Goal: Task Accomplishment & Management: Complete application form

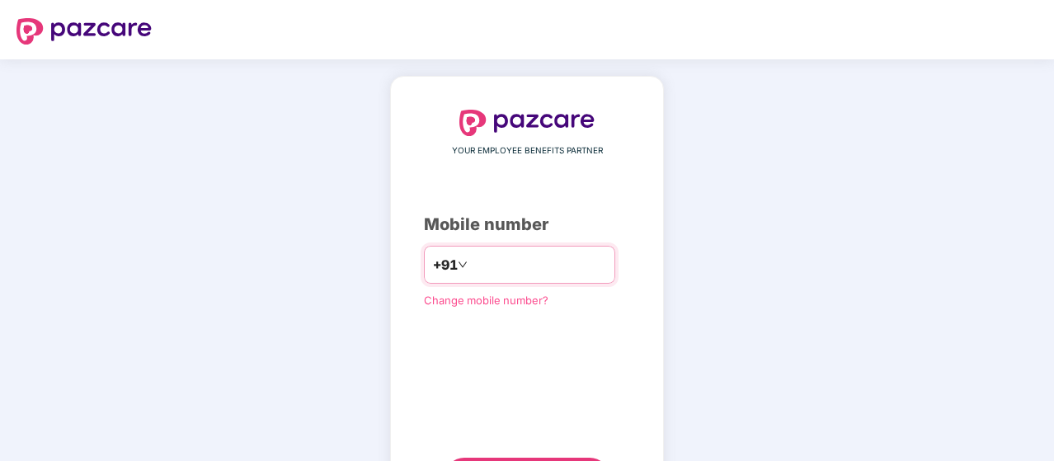
click at [557, 271] on input "number" at bounding box center [538, 265] width 135 height 26
type input "**********"
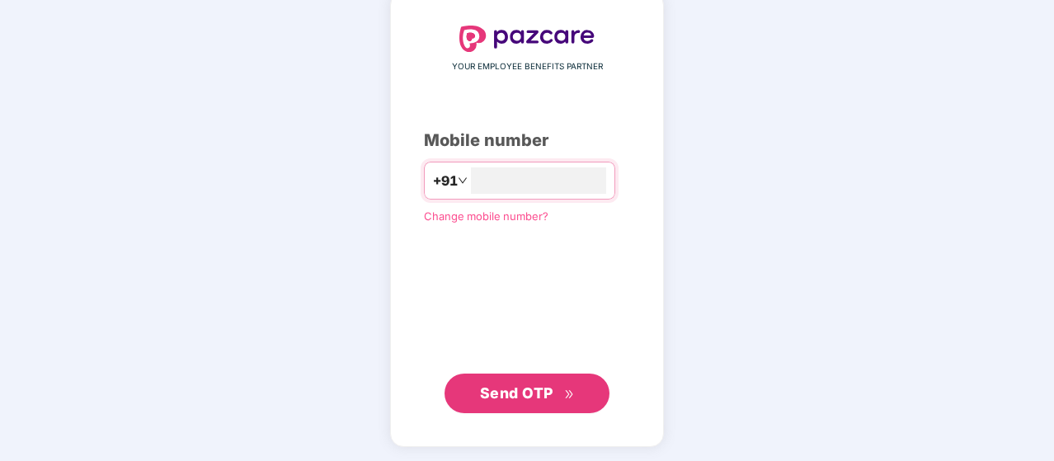
click at [539, 388] on span "Send OTP" at bounding box center [516, 392] width 73 height 17
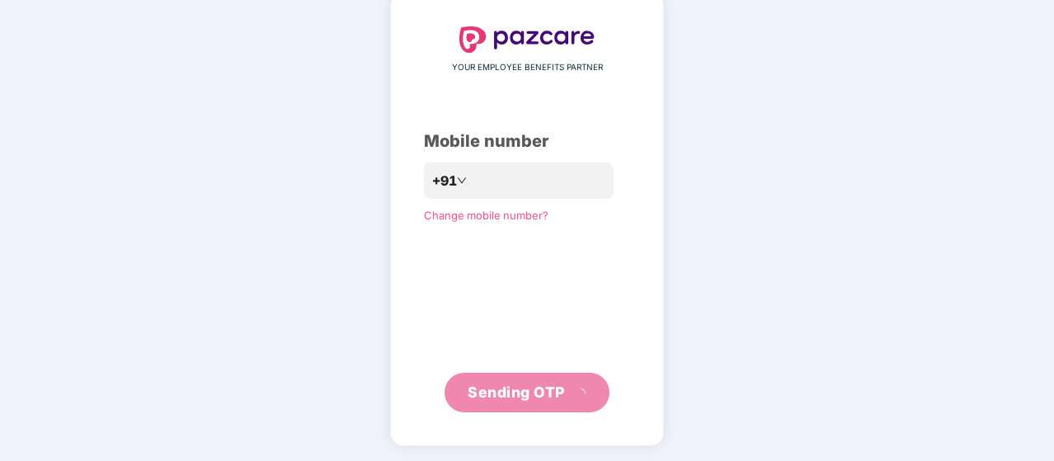
scroll to position [76, 0]
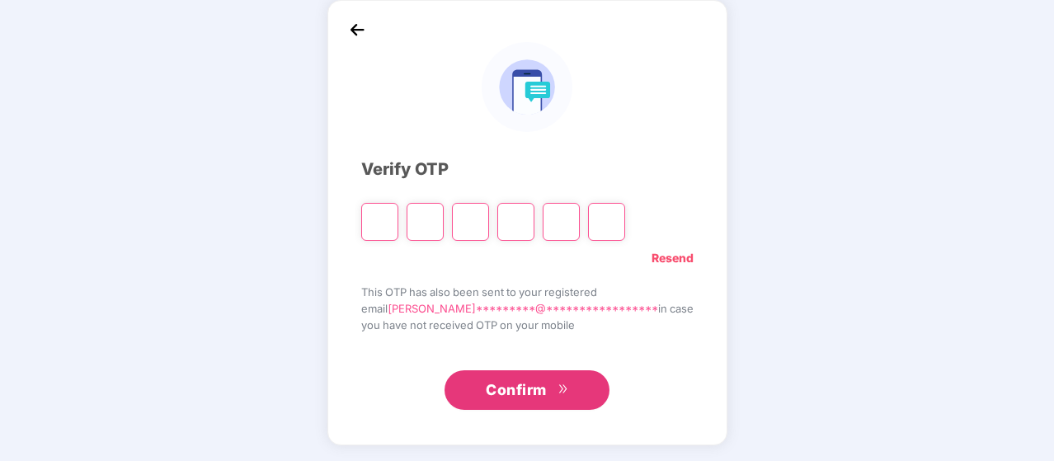
type input "*"
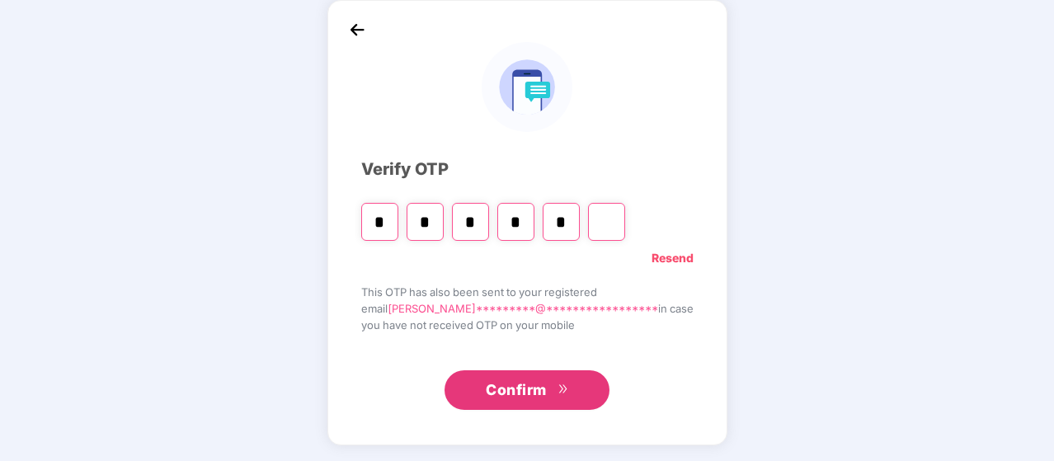
type input "*"
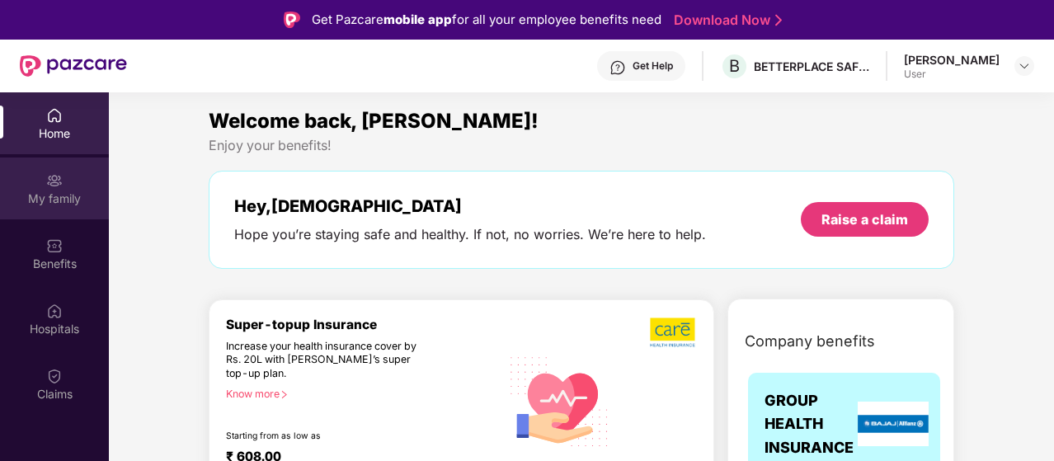
click at [64, 195] on div "My family" at bounding box center [54, 199] width 109 height 16
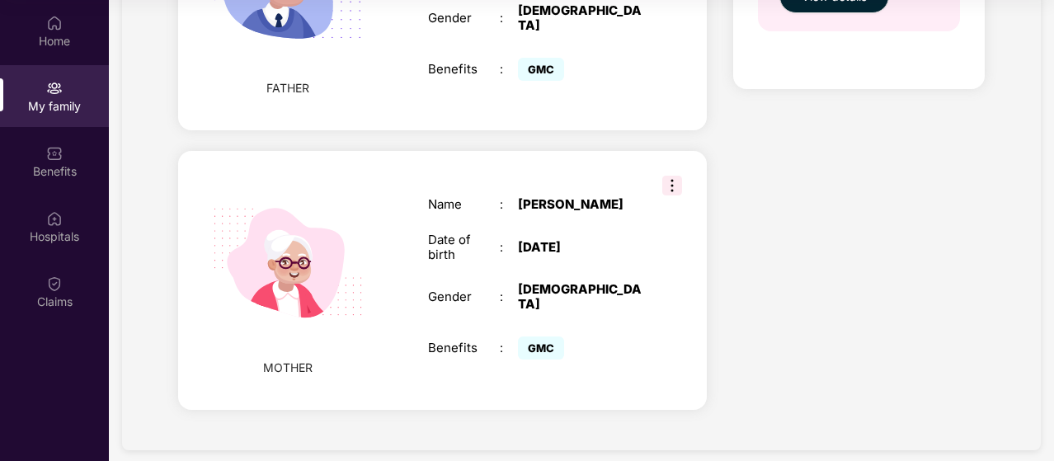
scroll to position [470, 0]
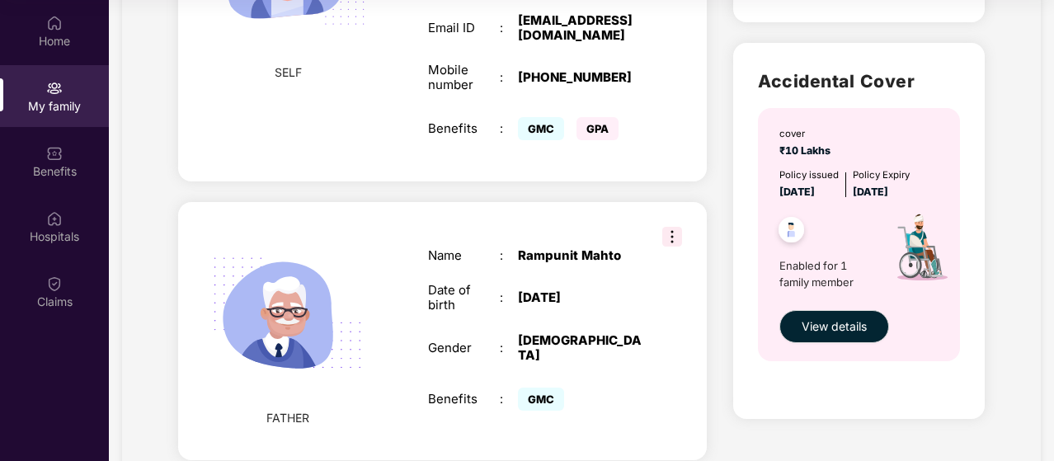
click at [597, 117] on span "GPA" at bounding box center [598, 128] width 42 height 23
copy span "GPA"
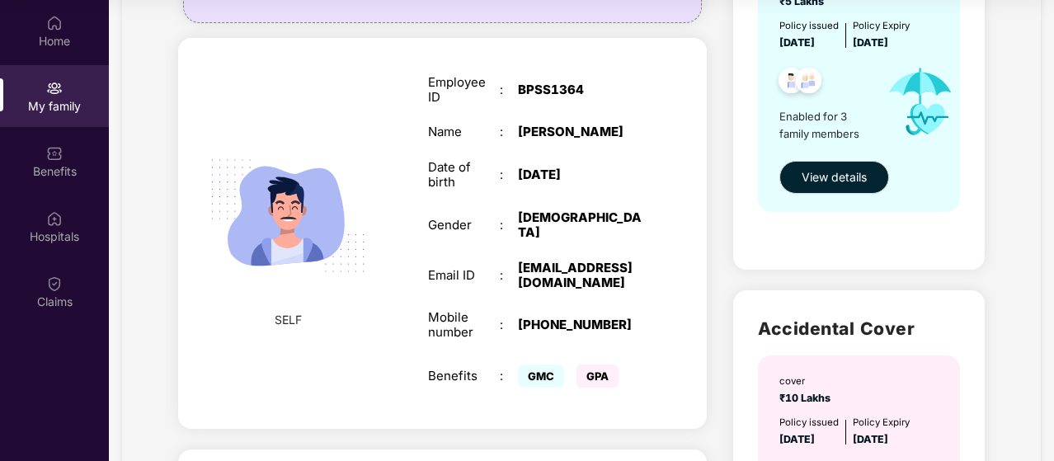
click at [525, 365] on span "GMC" at bounding box center [541, 376] width 46 height 23
click at [533, 365] on span "GMC" at bounding box center [541, 376] width 46 height 23
click at [585, 365] on span "GPA" at bounding box center [598, 376] width 42 height 23
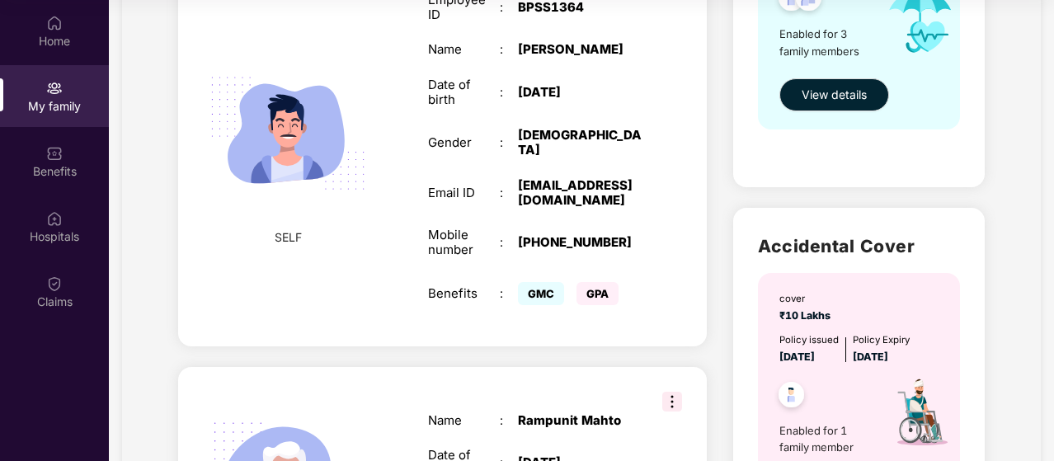
scroll to position [470, 0]
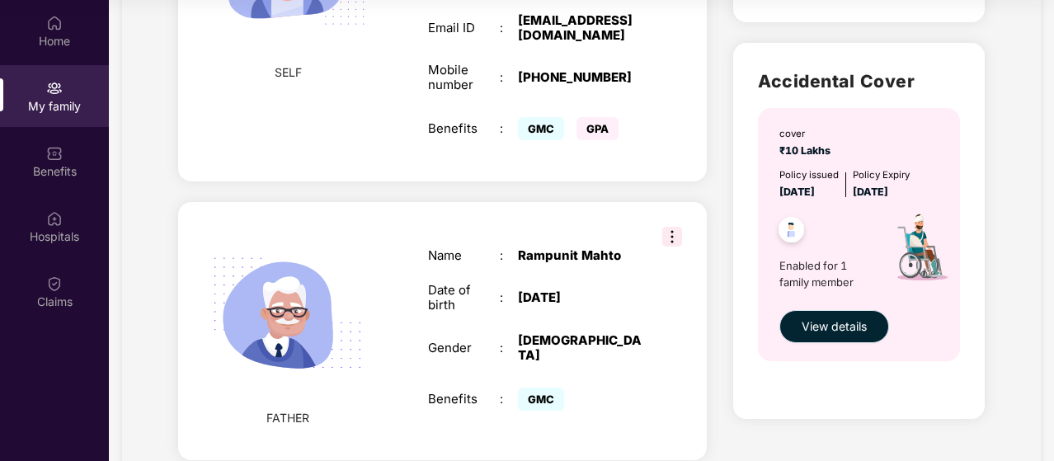
click at [813, 316] on button "View details" at bounding box center [835, 326] width 110 height 33
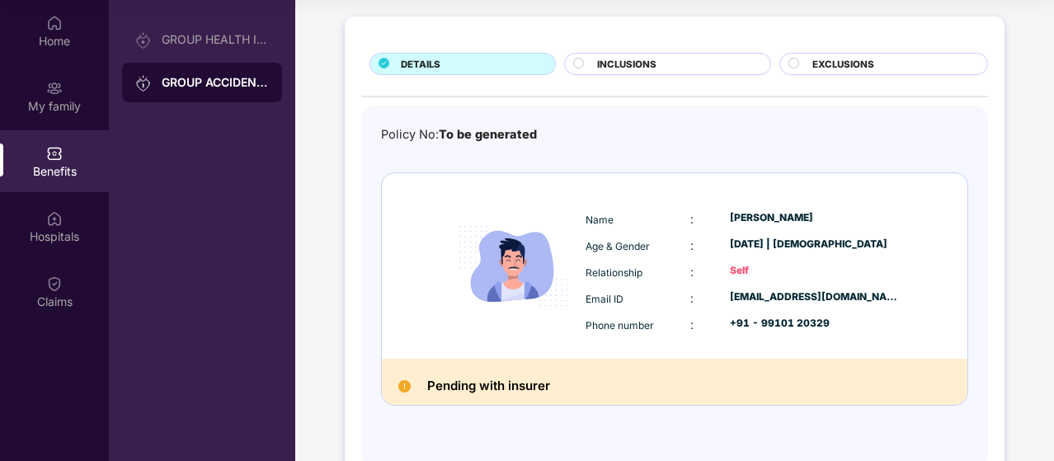
scroll to position [115, 0]
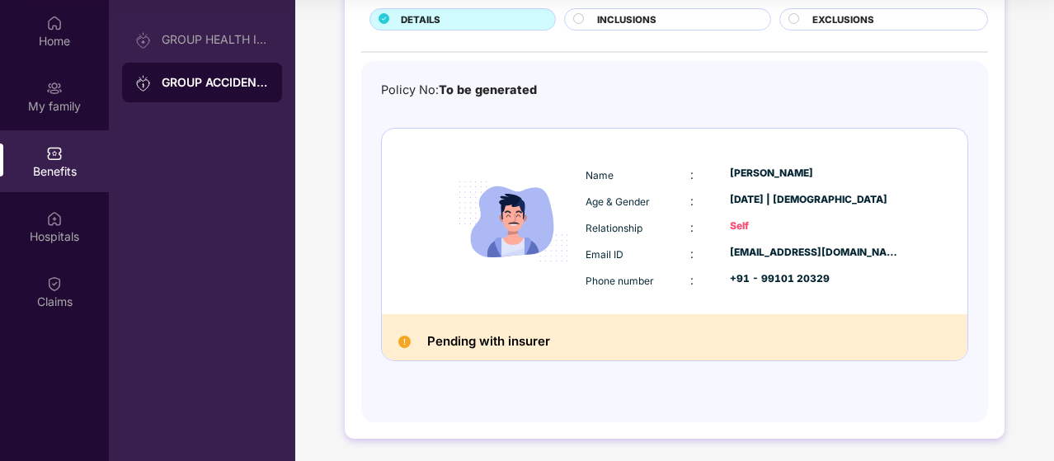
click at [401, 344] on img at bounding box center [404, 342] width 12 height 12
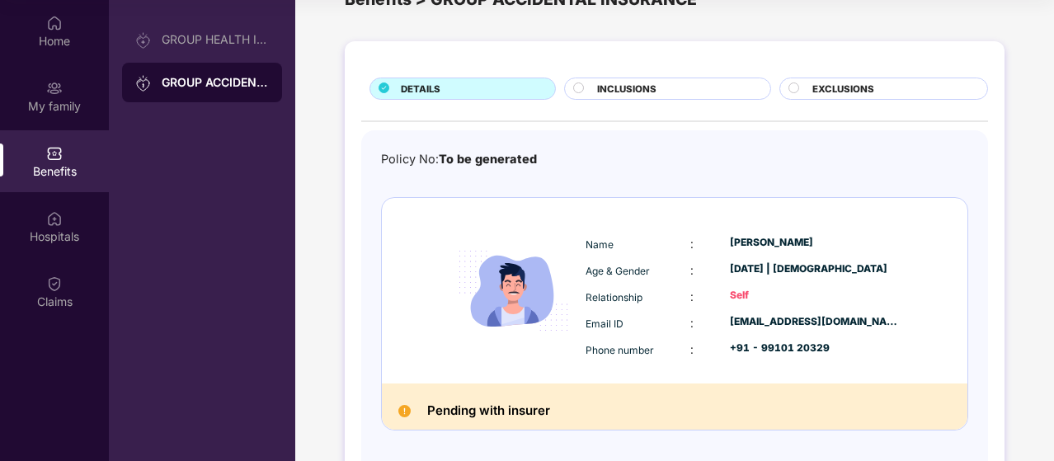
scroll to position [0, 0]
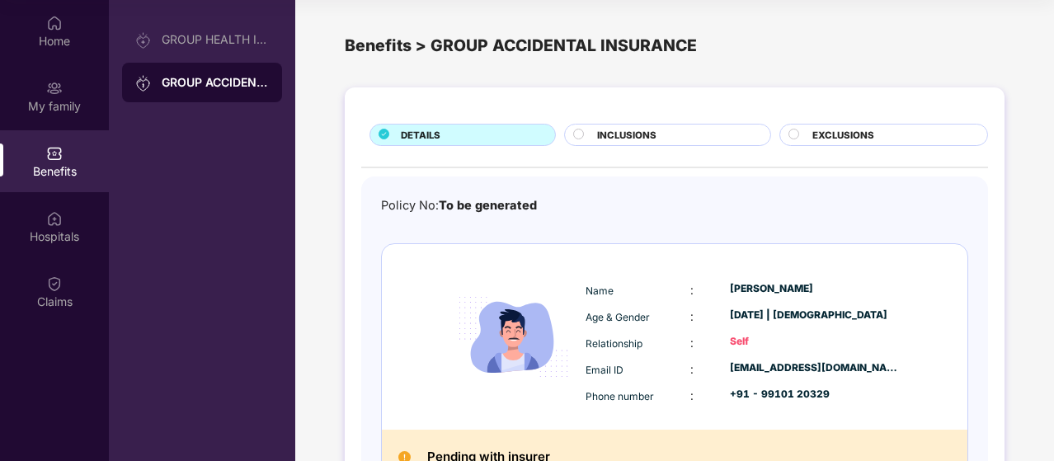
click at [661, 129] on div "INCLUSIONS" at bounding box center [675, 136] width 172 height 17
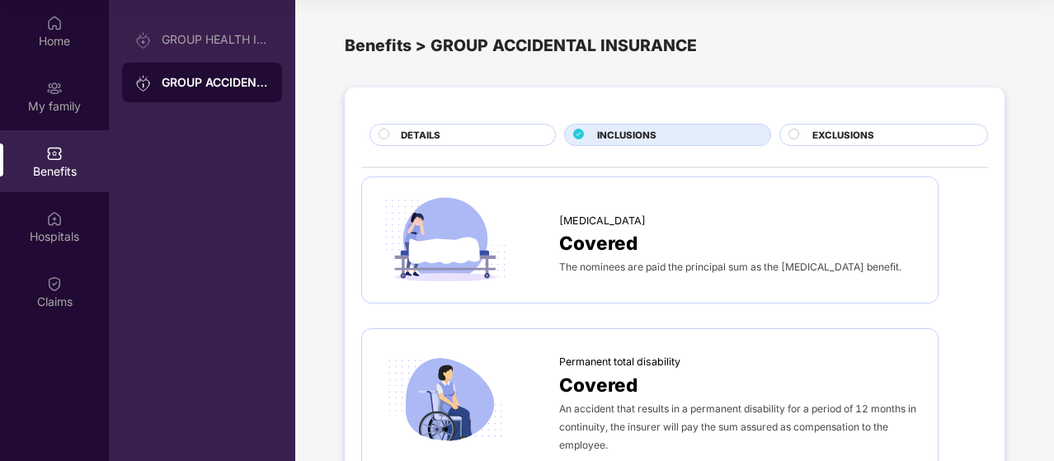
click at [813, 134] on span "EXCLUSIONS" at bounding box center [844, 135] width 62 height 15
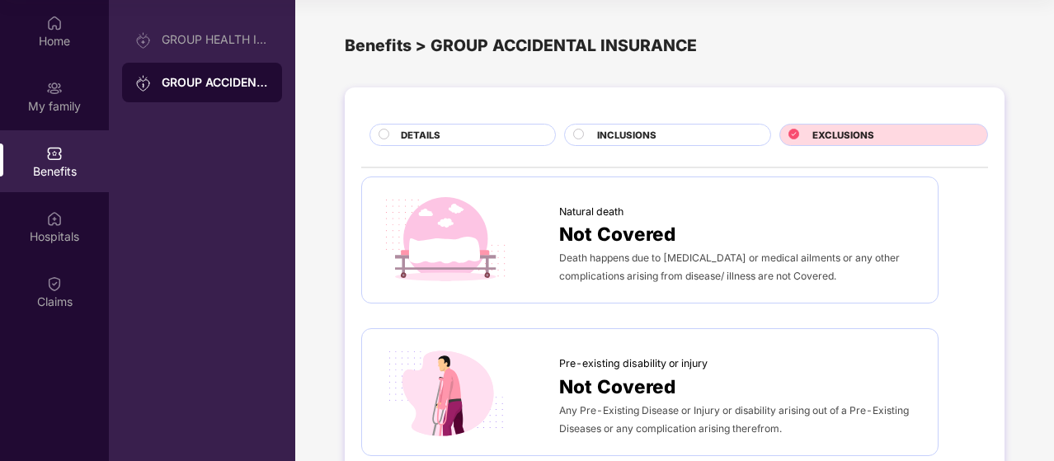
click at [381, 130] on circle at bounding box center [384, 134] width 10 height 10
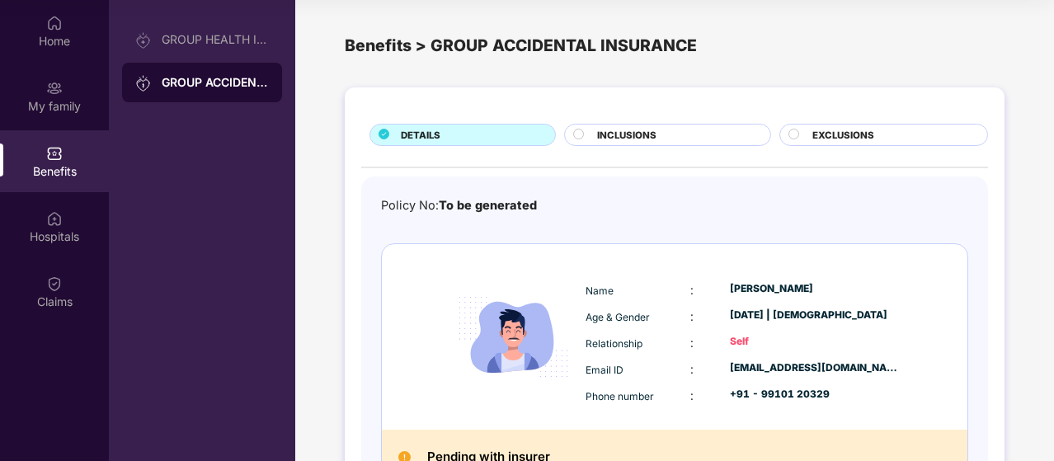
click at [224, 87] on div "GROUP ACCIDENTAL INSURANCE" at bounding box center [215, 82] width 107 height 16
click at [213, 42] on div "GROUP HEALTH INSURANCE" at bounding box center [215, 39] width 107 height 13
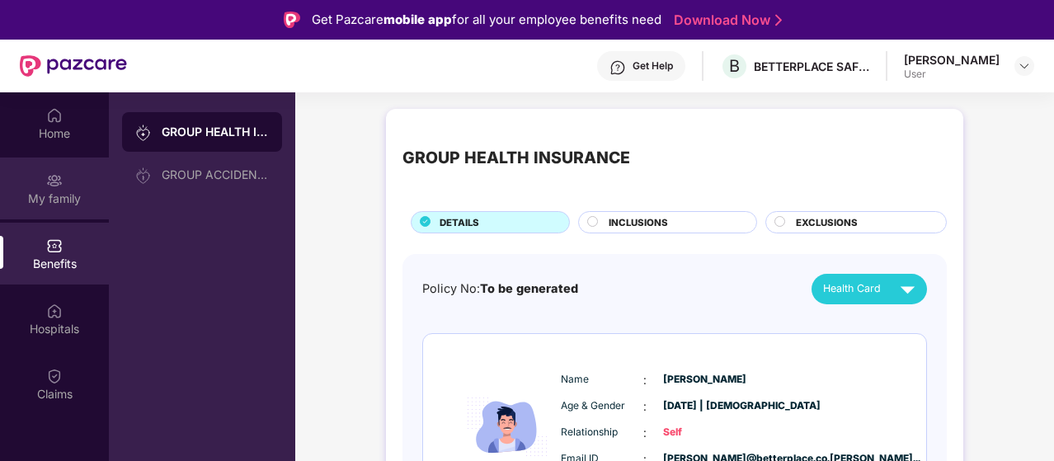
click at [61, 179] on img at bounding box center [54, 180] width 16 height 16
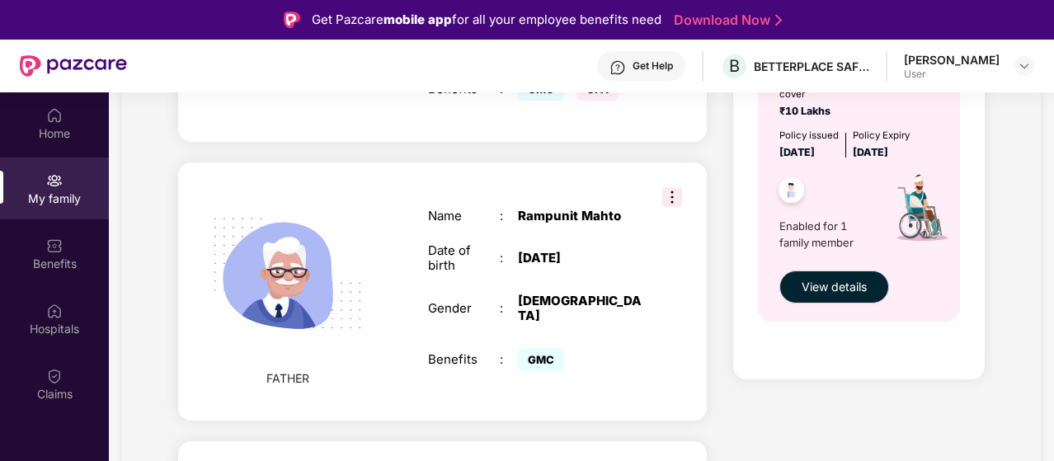
scroll to position [577, 0]
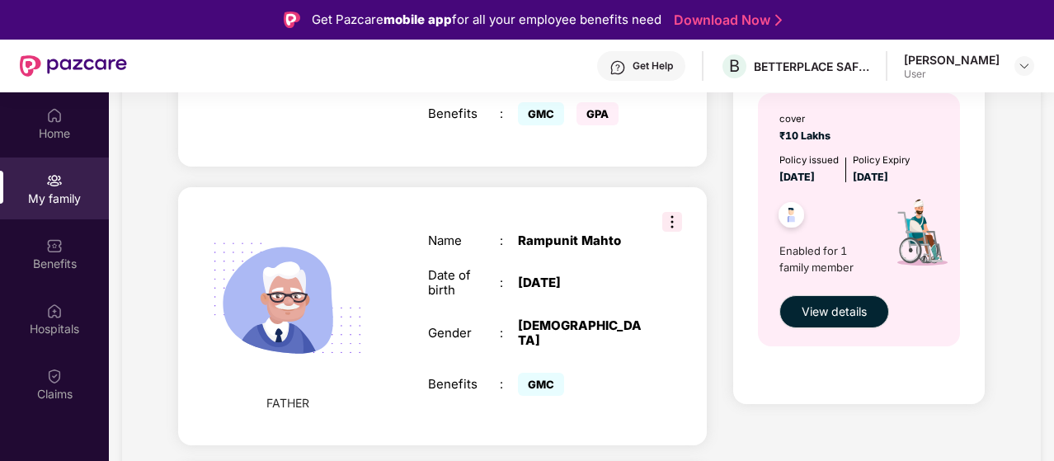
click at [792, 211] on img at bounding box center [791, 217] width 40 height 40
click at [822, 257] on span "Enabled for 1 family member" at bounding box center [827, 260] width 95 height 34
click at [857, 269] on span "Enabled for 1 family member" at bounding box center [827, 260] width 95 height 34
click at [906, 230] on img at bounding box center [920, 236] width 93 height 101
click at [861, 181] on span "[DATE]" at bounding box center [870, 177] width 35 height 12
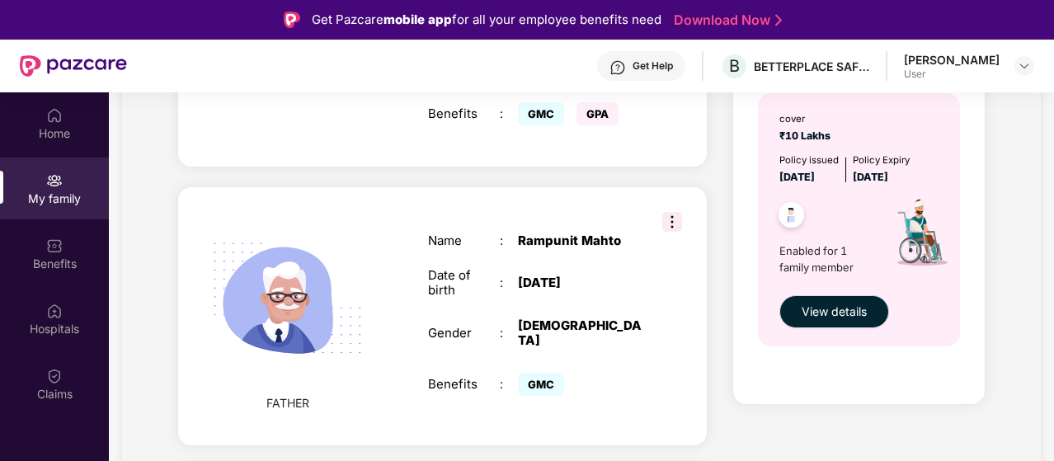
scroll to position [495, 0]
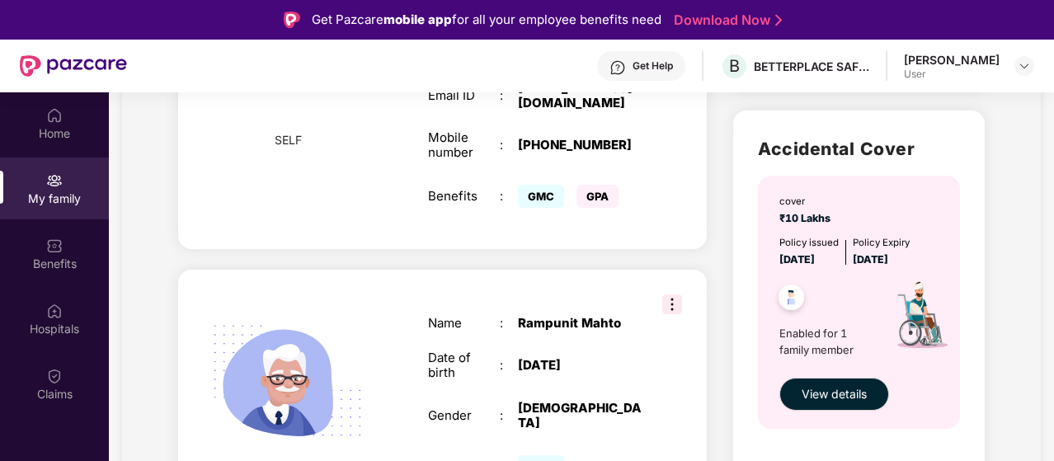
click at [789, 166] on div "Accidental Cover cover ₹10 Lakhs Policy issued [DATE] Policy Expiry [DATE] Enab…" at bounding box center [858, 299] width 251 height 376
click at [861, 294] on div at bounding box center [822, 300] width 103 height 40
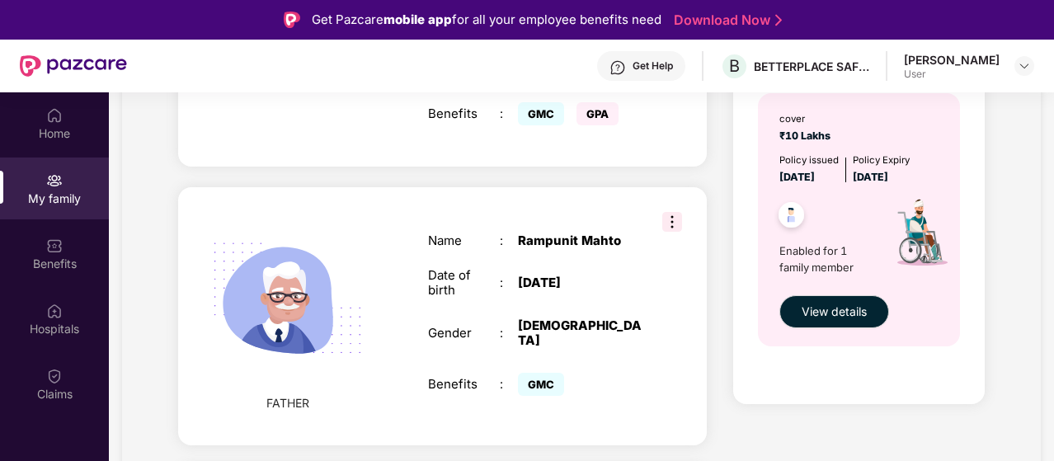
click at [790, 225] on img at bounding box center [791, 217] width 40 height 40
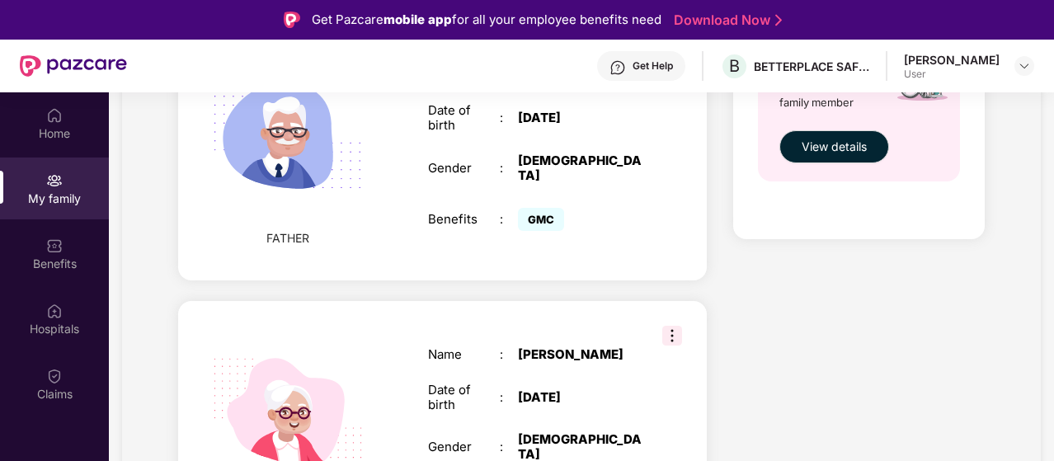
click at [671, 326] on img at bounding box center [672, 336] width 20 height 20
click at [798, 276] on div "Health Cover cover ₹5 Lakhs Policy issued [DATE] Policy Expiry [DATE] Enabled f…" at bounding box center [858, 16] width 277 height 1127
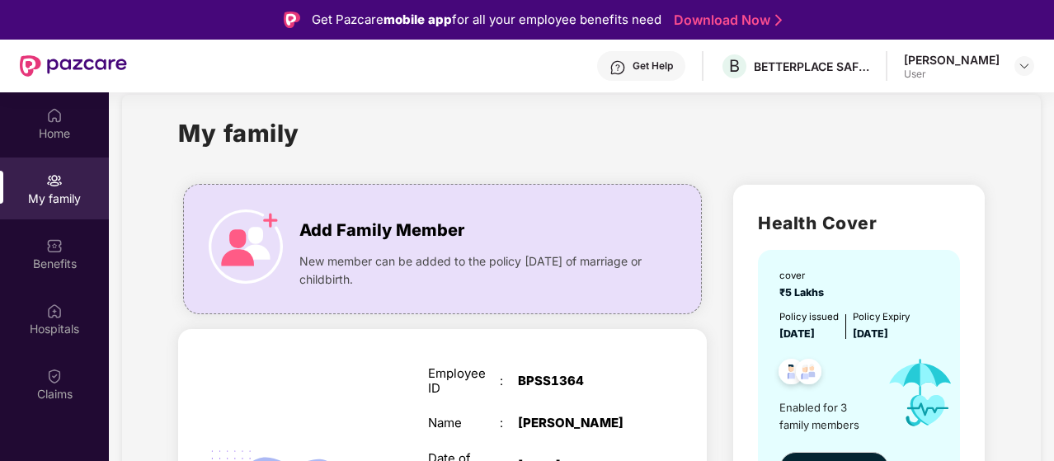
scroll to position [0, 0]
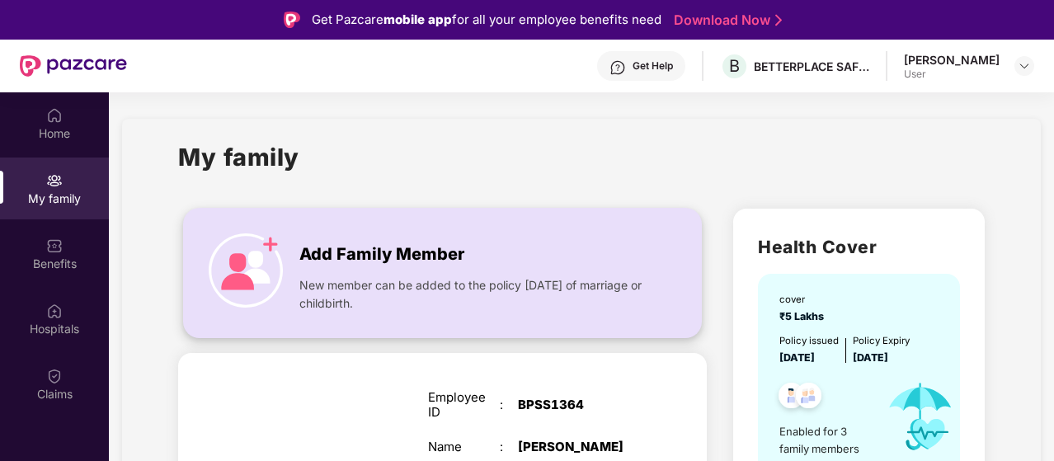
click at [230, 252] on img at bounding box center [246, 270] width 74 height 74
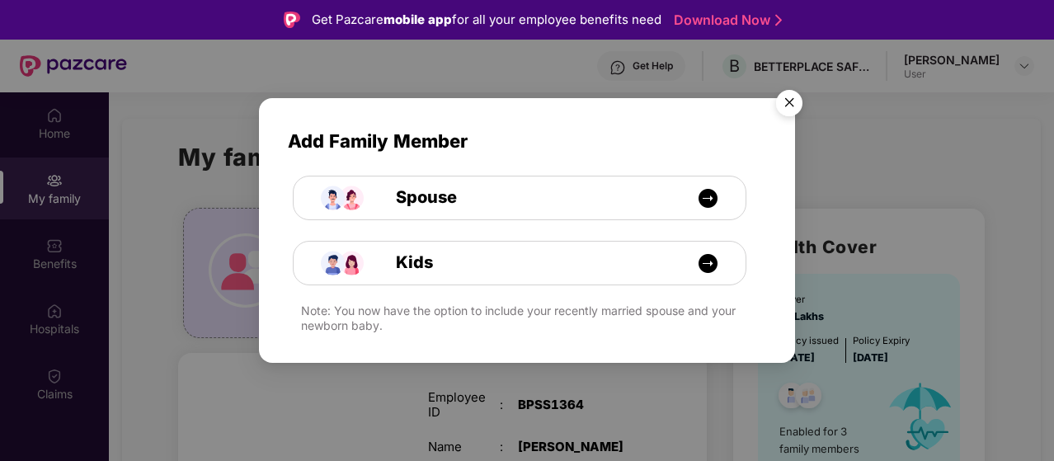
click at [789, 99] on img "Close" at bounding box center [789, 105] width 46 height 46
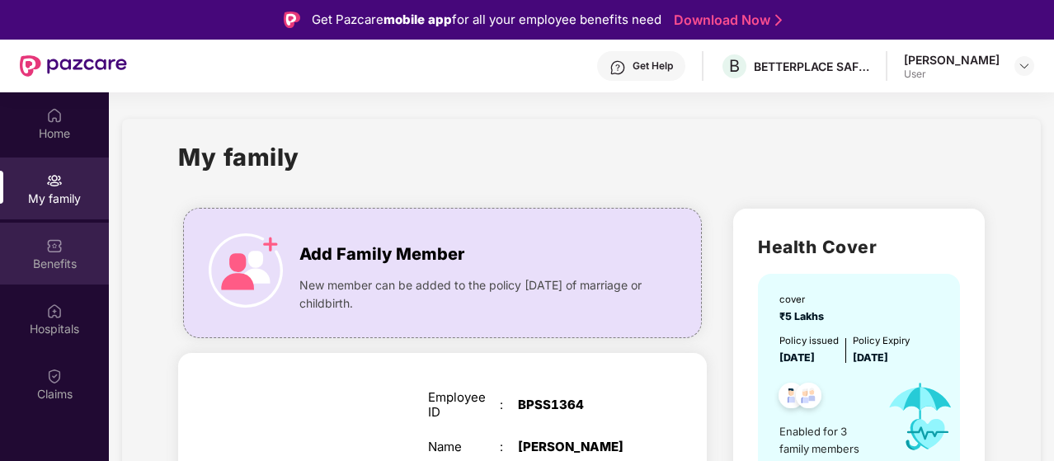
click at [61, 240] on img at bounding box center [54, 246] width 16 height 16
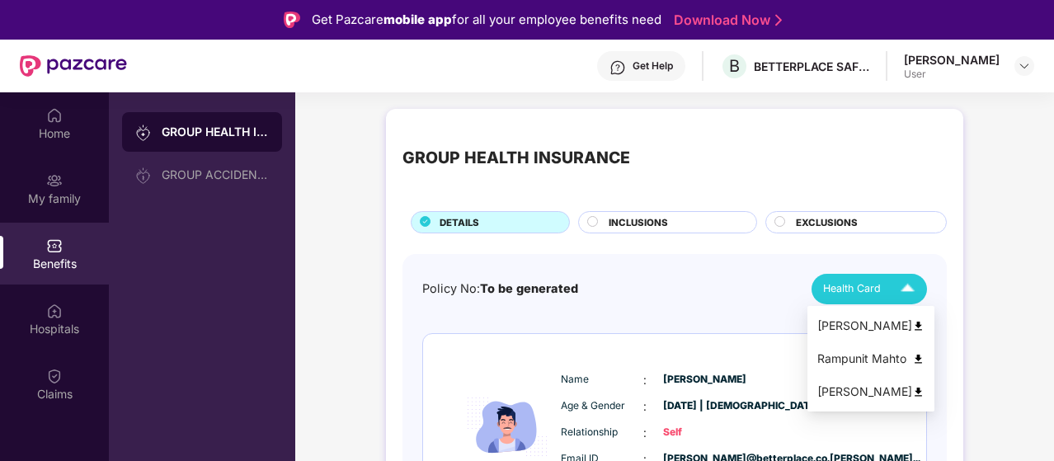
click at [862, 291] on span "Health Card" at bounding box center [852, 288] width 58 height 16
click at [904, 389] on div "[PERSON_NAME]" at bounding box center [870, 392] width 107 height 18
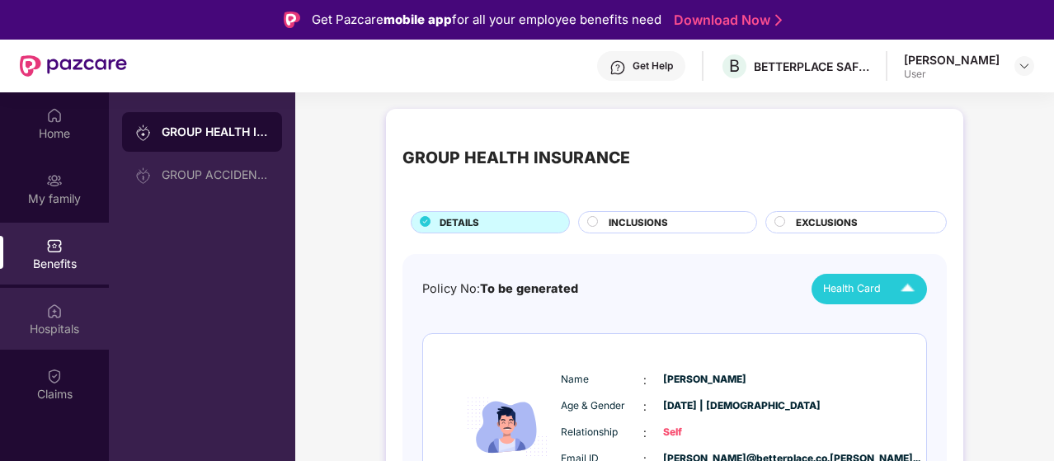
click at [61, 313] on img at bounding box center [54, 311] width 16 height 16
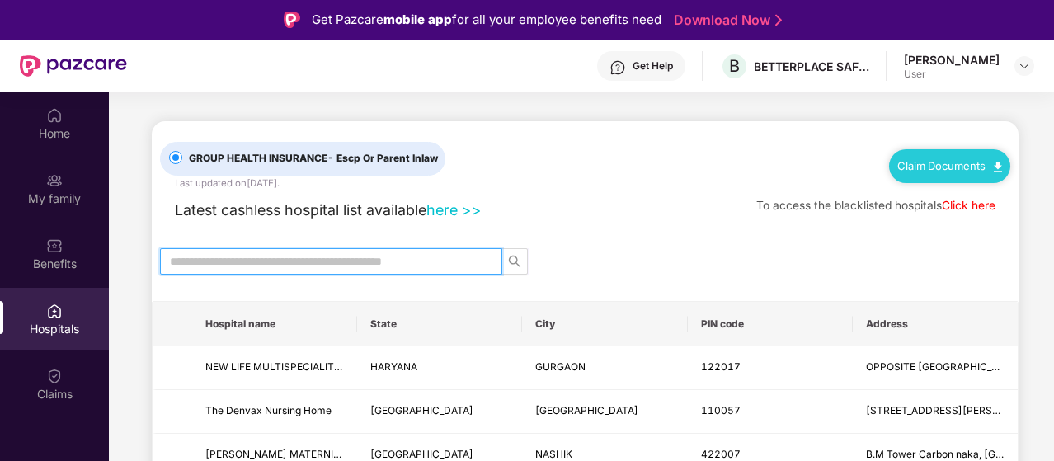
click at [387, 266] on input "text" at bounding box center [324, 261] width 309 height 18
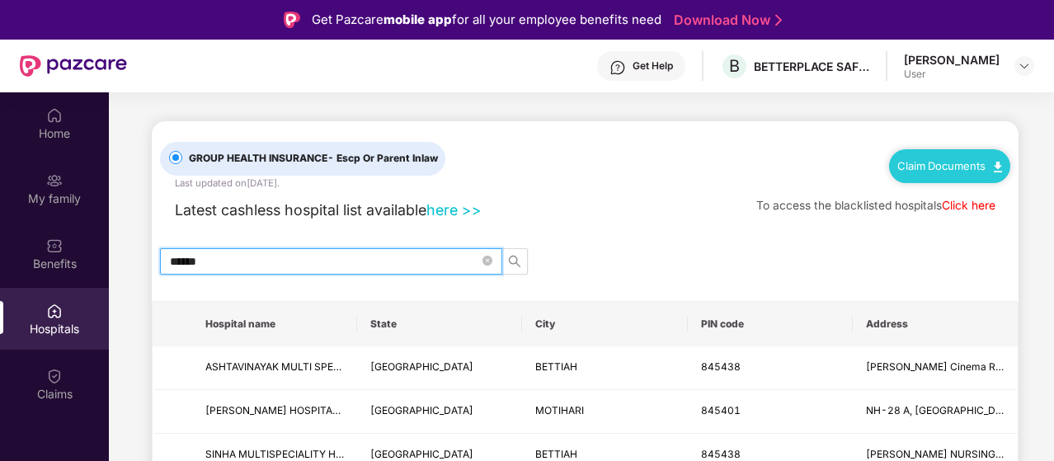
scroll to position [26, 0]
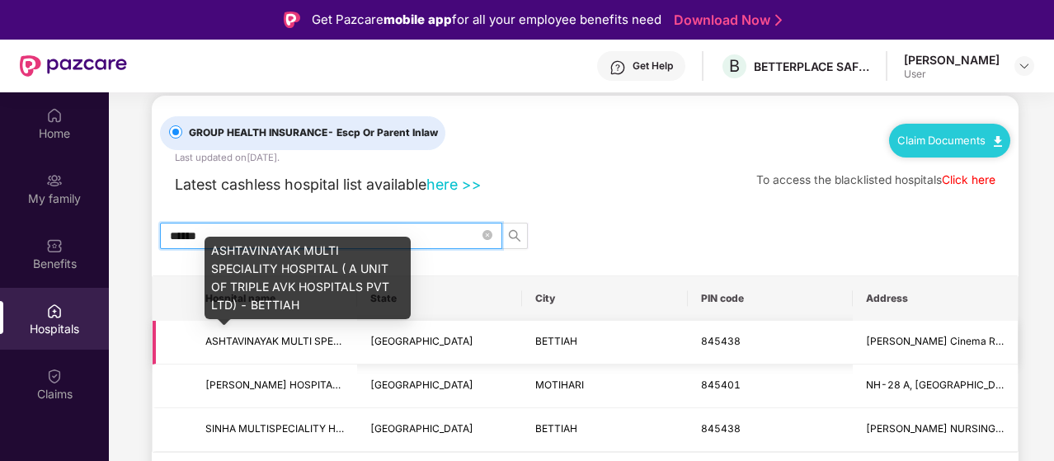
type input "******"
click at [304, 341] on span "ASHTAVINAYAK MULTI SPECIALITY HOSPITAL ( A UNIT OF TRIPLE AVK HOSPITALS PVT LTD…" at bounding box center [451, 341] width 492 height 12
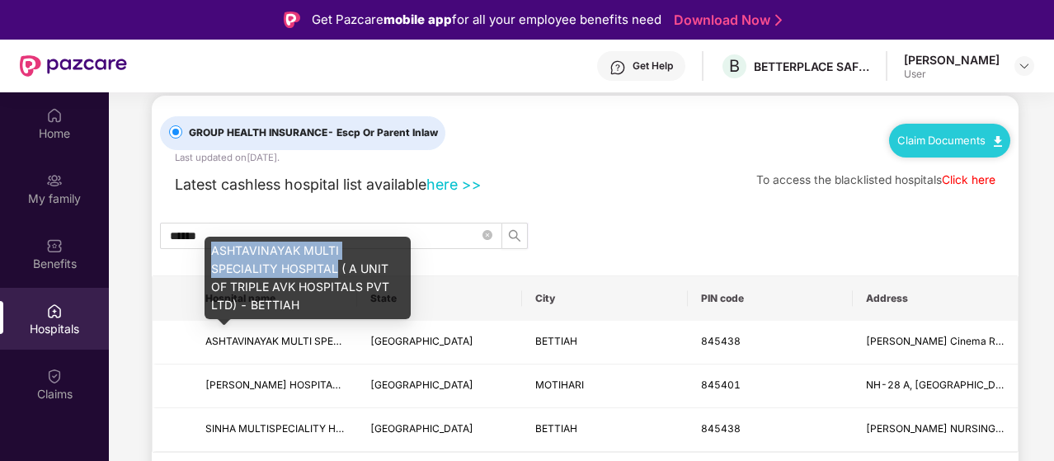
drag, startPoint x: 213, startPoint y: 249, endPoint x: 337, endPoint y: 266, distance: 124.9
click at [337, 266] on div "ASHTAVINAYAK MULTI SPECIALITY HOSPITAL ( A UNIT OF TRIPLE AVK HOSPITALS PVT LTD…" at bounding box center [308, 278] width 206 height 82
copy div "ASHTAVINAYAK MULTI SPECIALITY HOSPITAL"
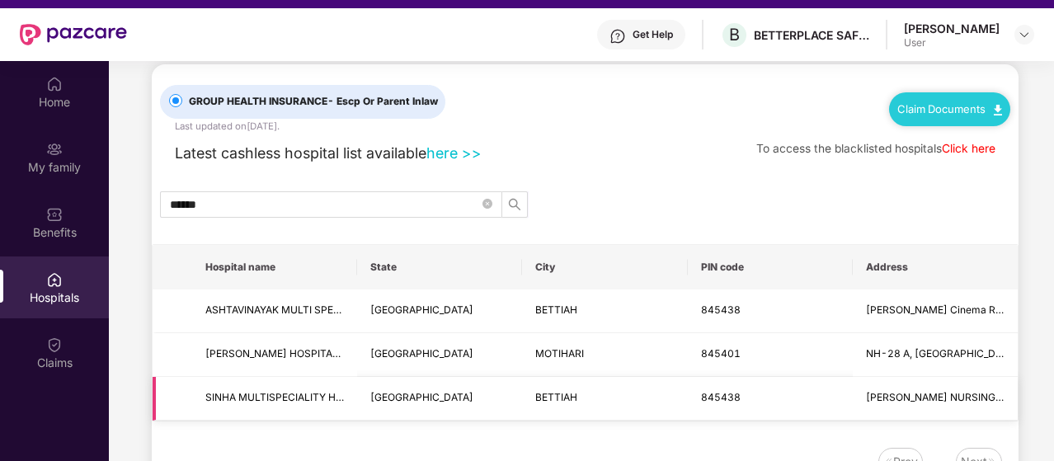
scroll to position [82, 0]
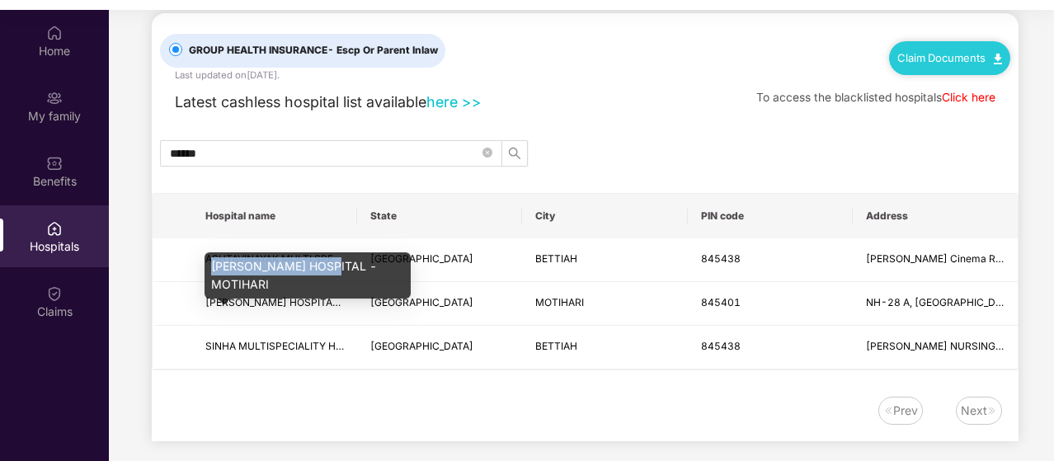
drag, startPoint x: 208, startPoint y: 268, endPoint x: 328, endPoint y: 270, distance: 120.4
click at [328, 270] on div "[PERSON_NAME] HOSPITAL - MOTIHARI" at bounding box center [308, 275] width 206 height 46
copy div "[PERSON_NAME] HOSPITAL"
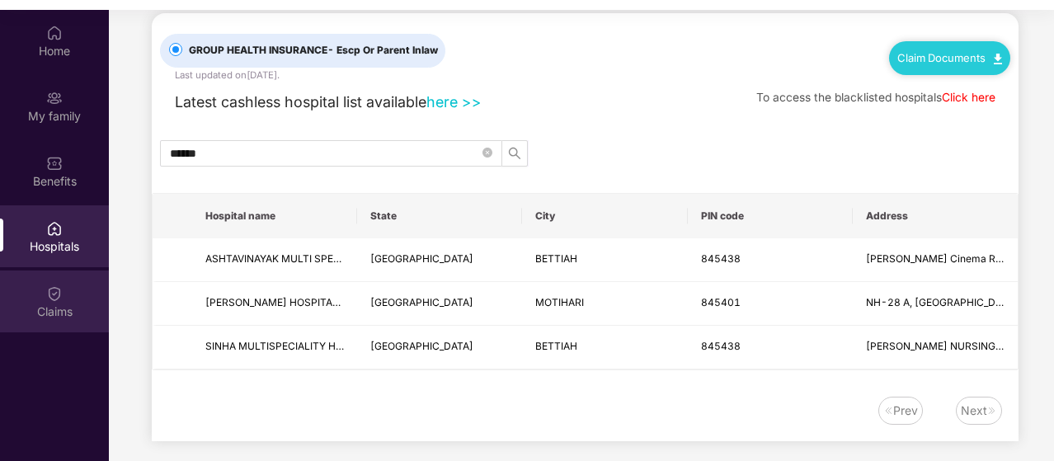
click at [64, 309] on div "Claims" at bounding box center [54, 312] width 109 height 16
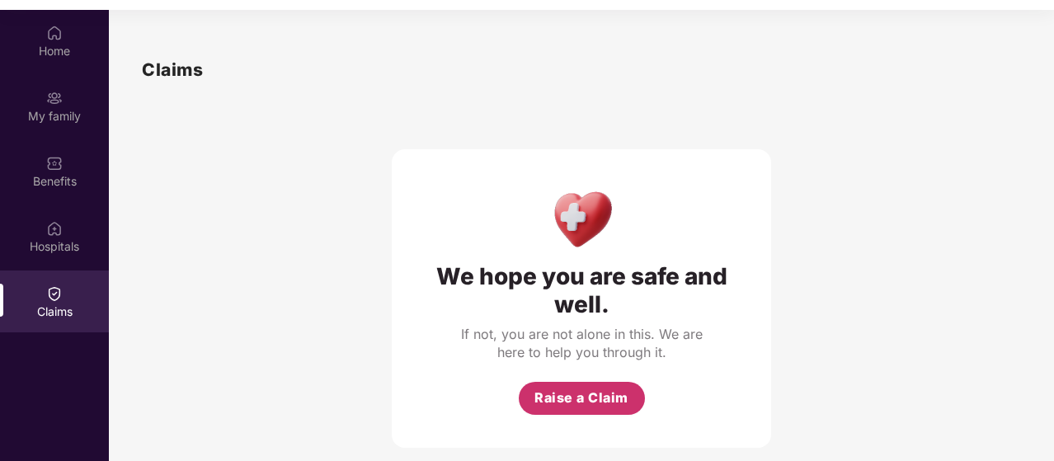
click at [598, 402] on span "Raise a Claim" at bounding box center [582, 398] width 94 height 21
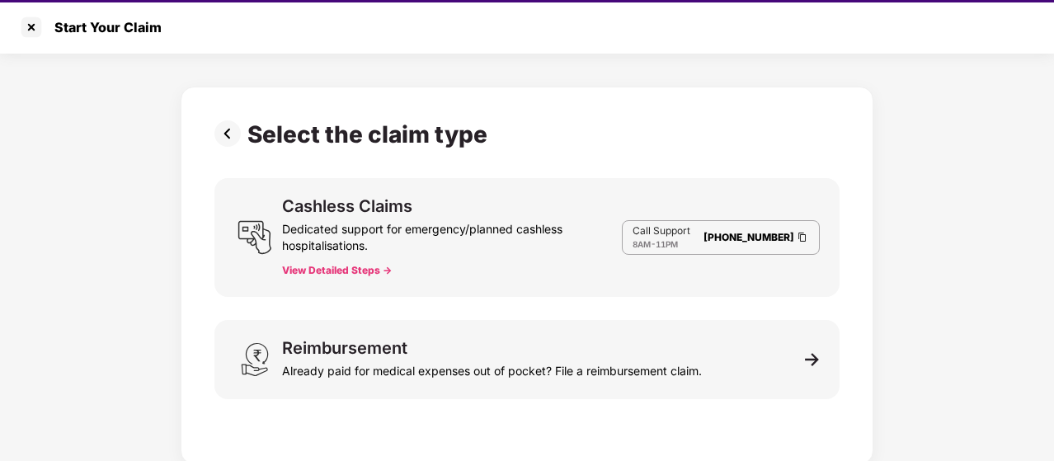
scroll to position [40, 0]
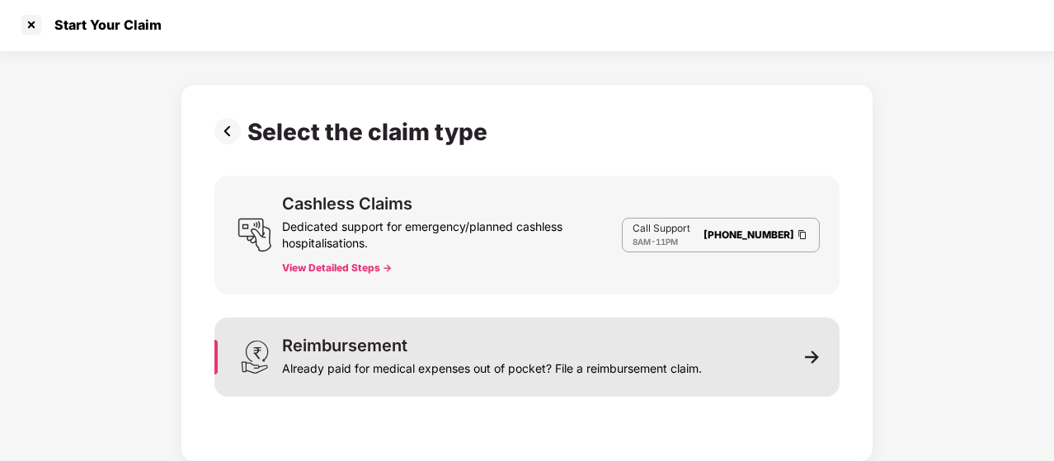
click at [792, 352] on div "Reimbursement Already paid for medical expenses out of pocket? File a reimburse…" at bounding box center [526, 357] width 625 height 79
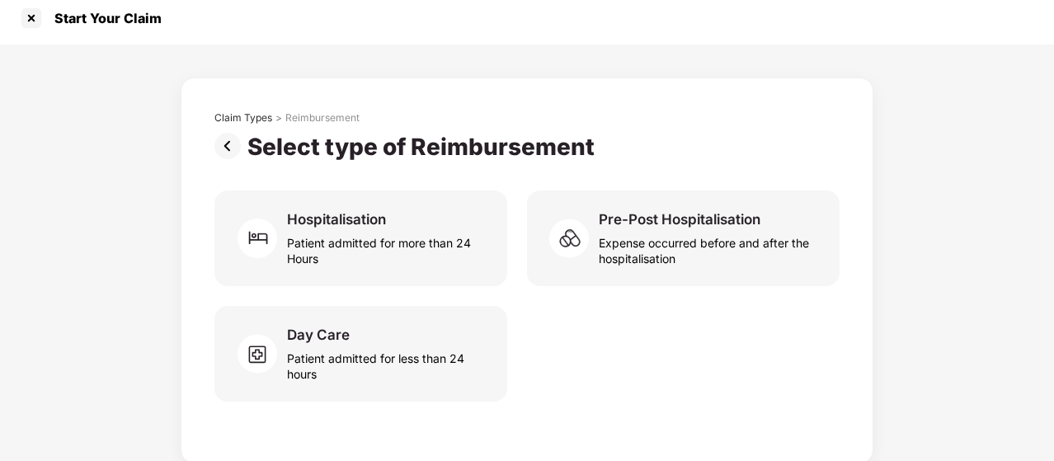
scroll to position [10, 0]
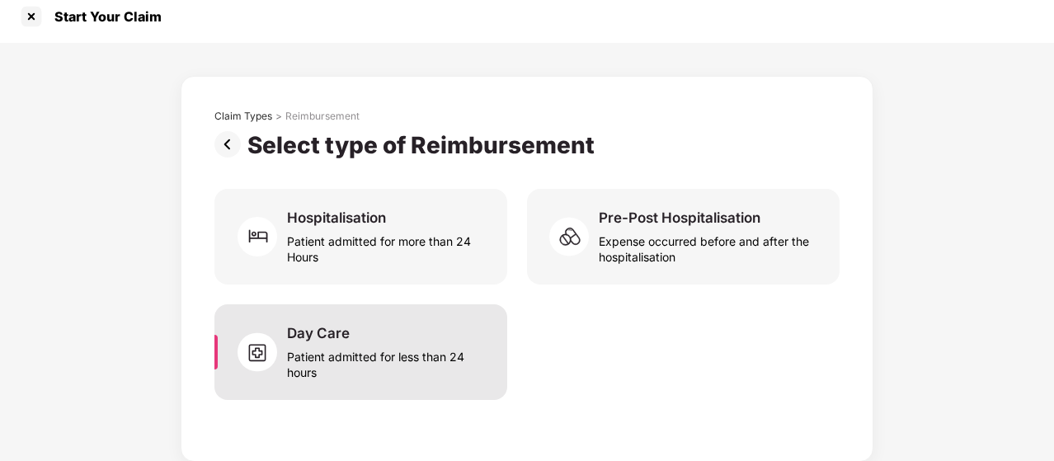
click at [386, 341] on div "Day Care Patient admitted for less than 24 hours" at bounding box center [387, 352] width 200 height 56
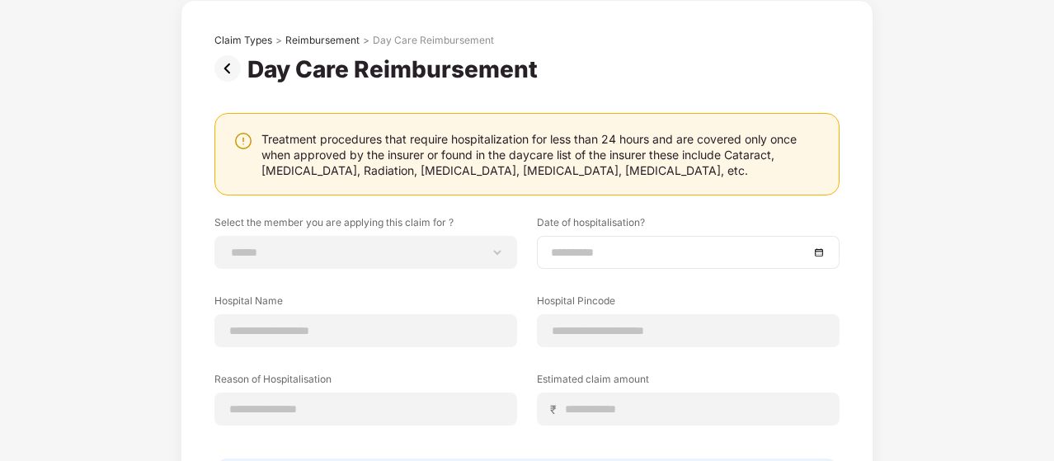
scroll to position [175, 0]
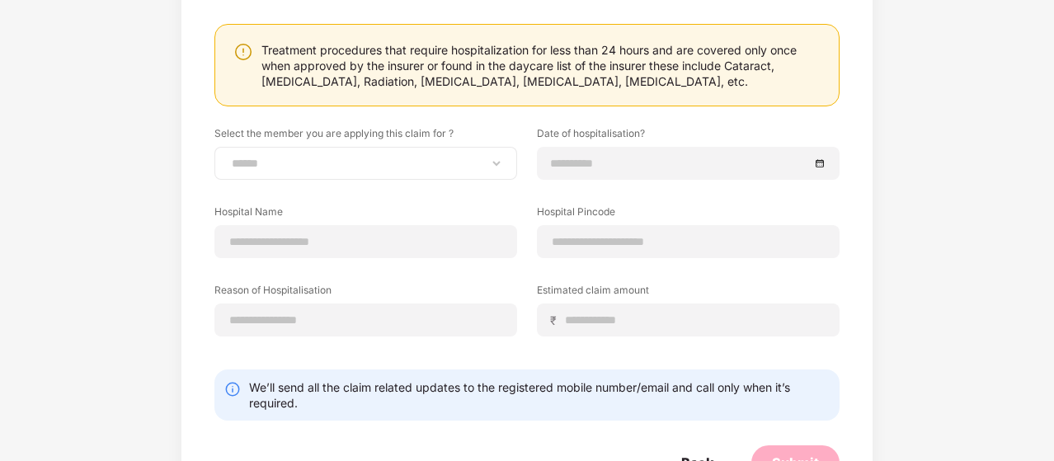
click at [323, 172] on div "**********" at bounding box center [365, 163] width 303 height 33
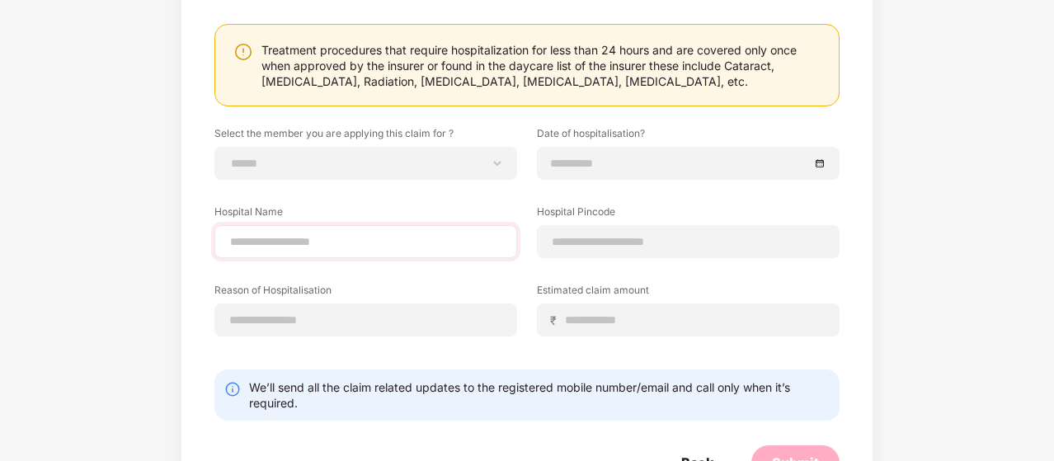
click at [343, 252] on div at bounding box center [365, 241] width 303 height 33
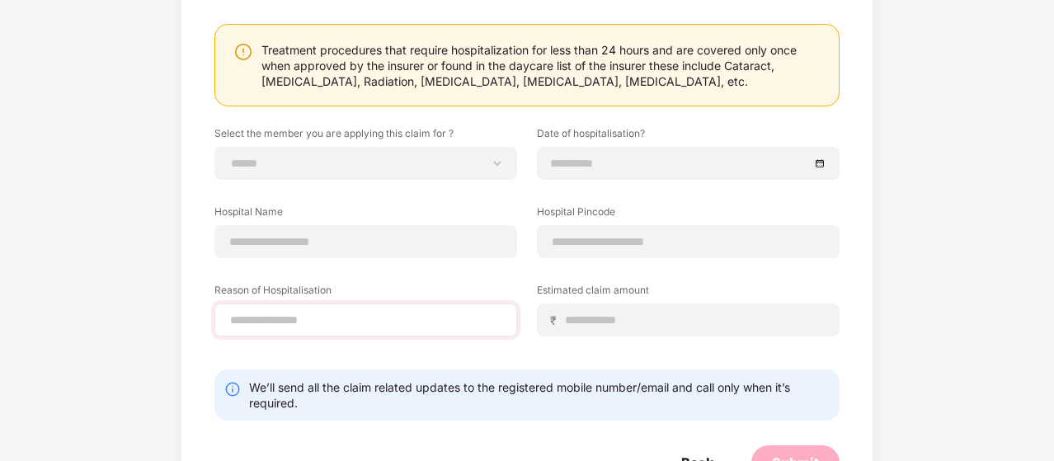
click at [317, 308] on div at bounding box center [365, 320] width 303 height 33
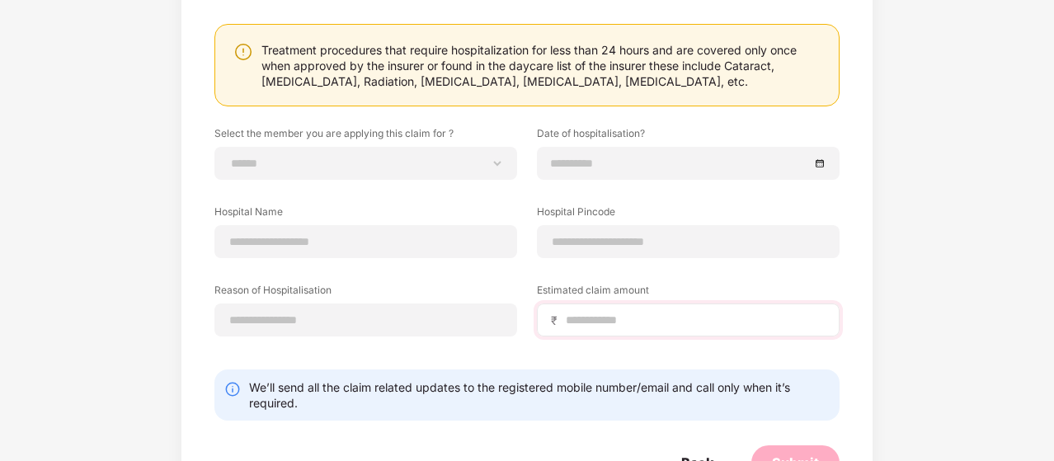
click at [541, 313] on div "₹" at bounding box center [688, 320] width 303 height 33
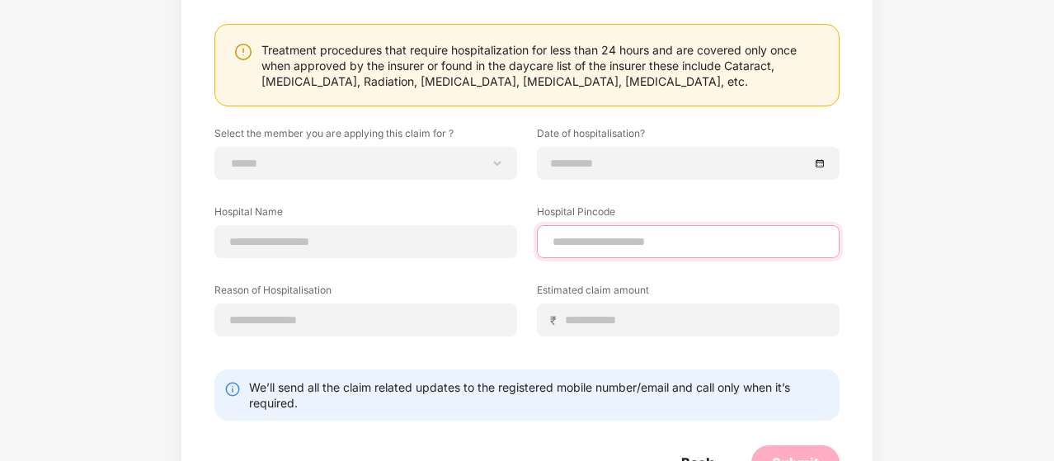
click at [648, 233] on input at bounding box center [688, 241] width 275 height 17
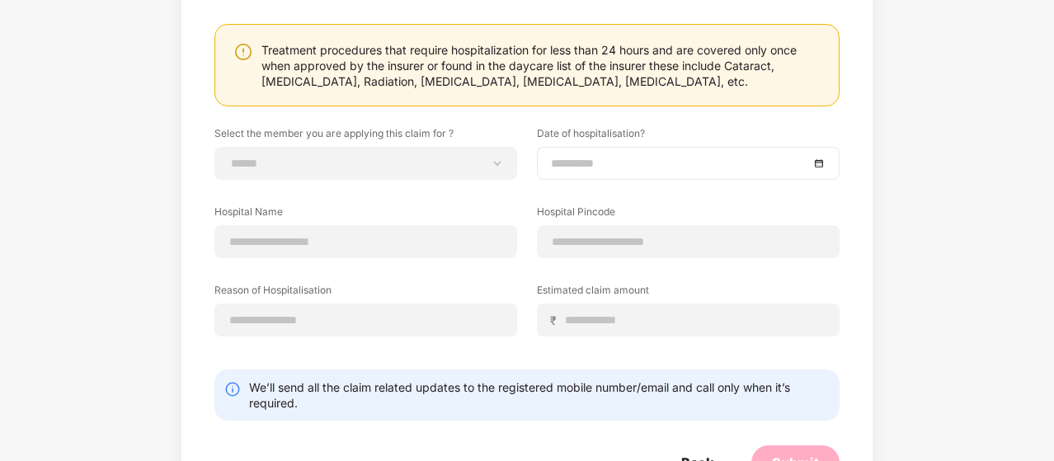
click at [643, 156] on input at bounding box center [680, 163] width 258 height 18
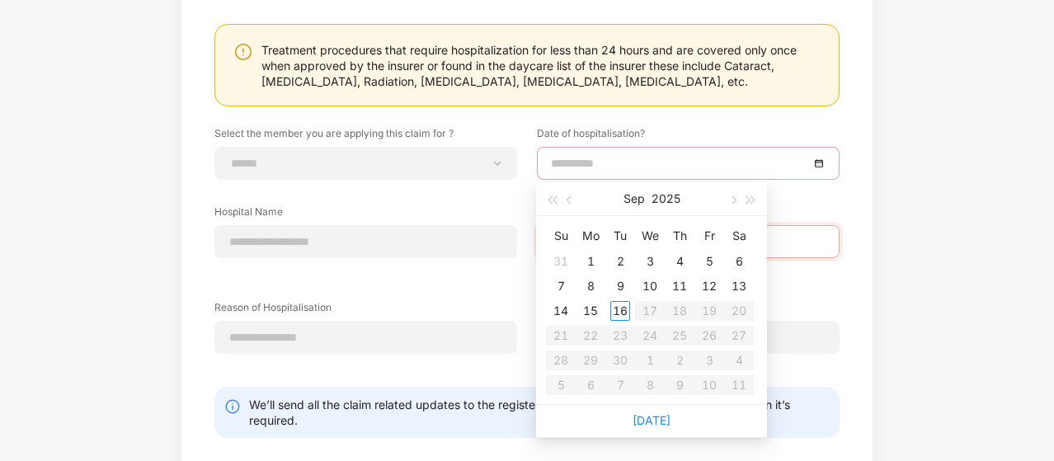
click at [445, 420] on div "We’ll send all the claim related updates to the registered mobile number/email …" at bounding box center [539, 412] width 581 height 31
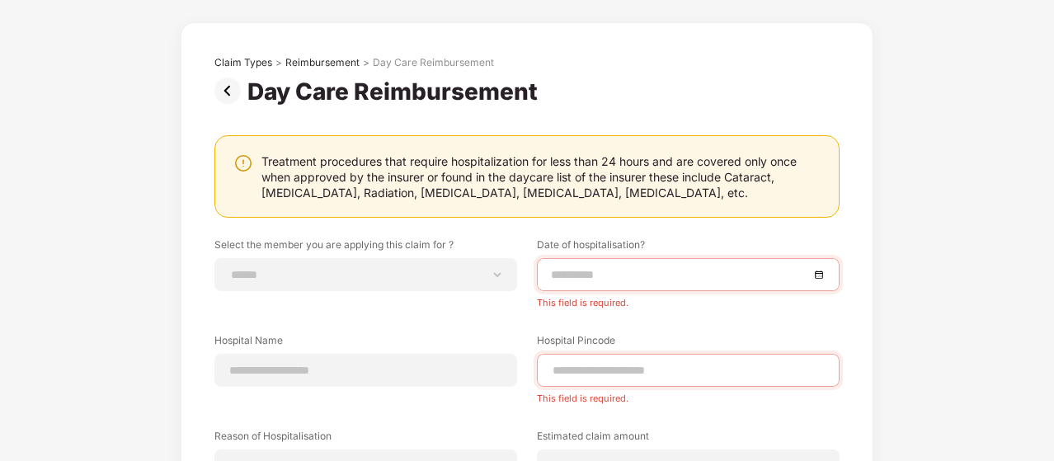
scroll to position [21, 0]
